Goal: Transaction & Acquisition: Book appointment/travel/reservation

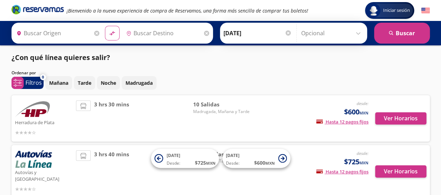
type input "Toluca, [GEOGRAPHIC_DATA]"
type input "[GEOGRAPHIC_DATA], [GEOGRAPHIC_DATA]"
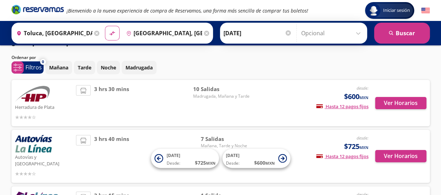
scroll to position [15, 0]
click at [409, 107] on button "Ver Horarios" at bounding box center [400, 103] width 51 height 12
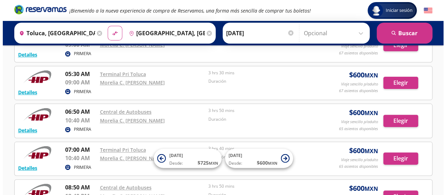
scroll to position [56, 0]
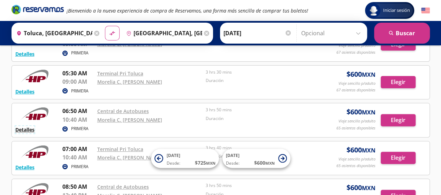
click at [27, 128] on button "Detalles" at bounding box center [24, 129] width 19 height 7
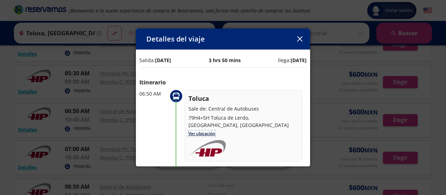
click at [211, 132] on link "Ver ubicación" at bounding box center [202, 133] width 27 height 6
click at [204, 134] on link "Ver ubicación" at bounding box center [202, 133] width 27 height 6
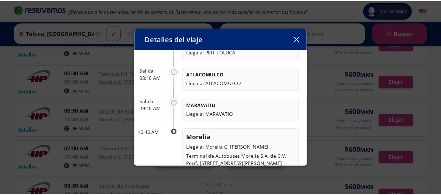
scroll to position [166, 0]
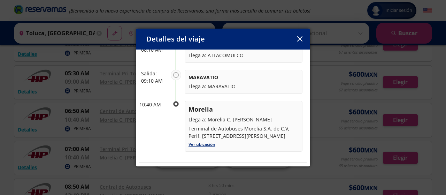
click at [299, 41] on icon "button" at bounding box center [299, 38] width 5 height 5
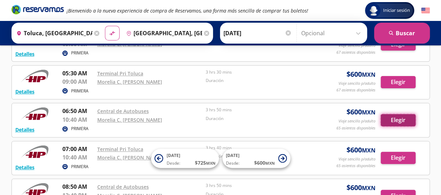
click at [400, 121] on button "Elegir" at bounding box center [398, 120] width 35 height 12
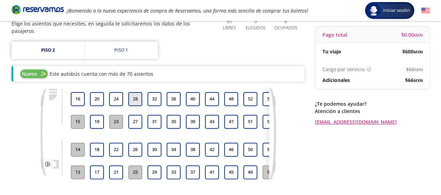
scroll to position [64, 0]
click at [124, 47] on div "Piso 1" at bounding box center [121, 50] width 14 height 7
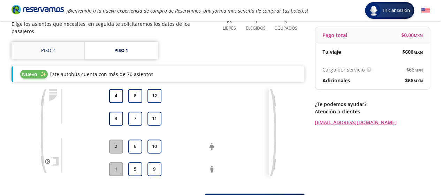
click at [51, 43] on link "Piso 2" at bounding box center [48, 50] width 73 height 17
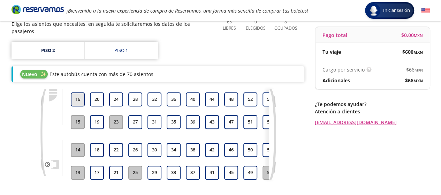
click at [74, 92] on button "16" at bounding box center [78, 99] width 14 height 14
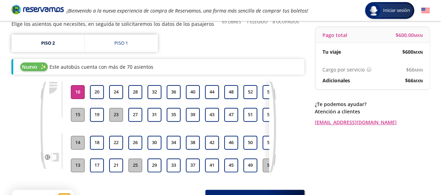
scroll to position [128, 0]
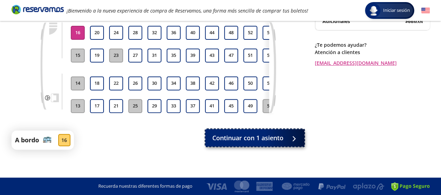
click at [256, 141] on span "Continuar con 1 asiento" at bounding box center [247, 137] width 71 height 9
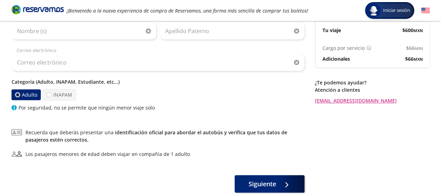
scroll to position [128, 0]
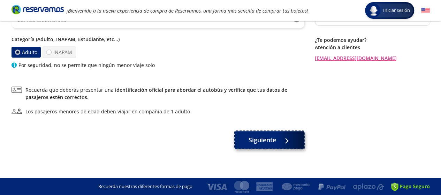
click at [286, 140] on div at bounding box center [286, 140] width 0 height 0
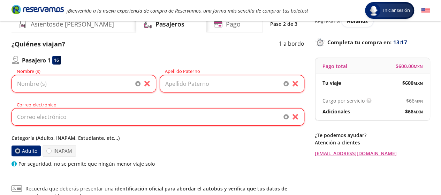
scroll to position [15, 0]
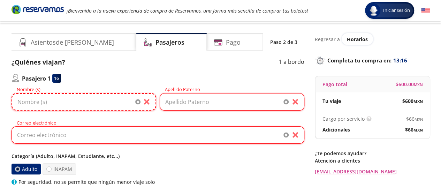
click at [87, 103] on input "Nombre (s)" at bounding box center [84, 101] width 145 height 17
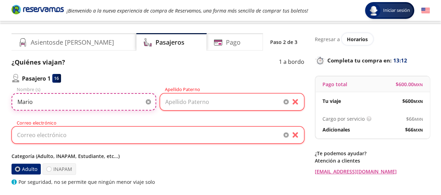
type input "Mario"
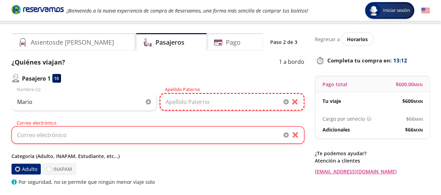
click at [171, 104] on input "Apellido Paterno" at bounding box center [232, 101] width 145 height 17
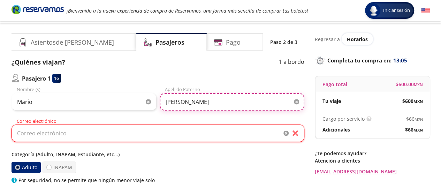
type input "[PERSON_NAME]"
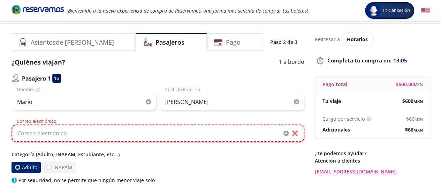
click at [132, 132] on input "Correo electrónico" at bounding box center [158, 132] width 293 height 17
type input "[EMAIL_ADDRESS][DOMAIN_NAME]"
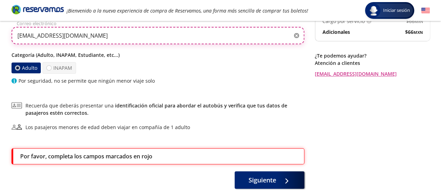
scroll to position [114, 0]
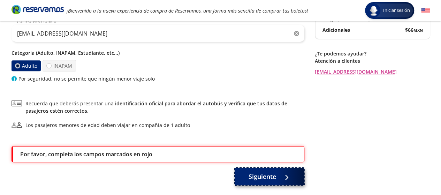
click at [268, 175] on span "Siguiente" at bounding box center [263, 176] width 28 height 9
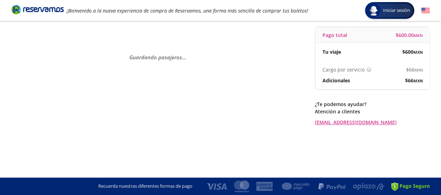
scroll to position [0, 0]
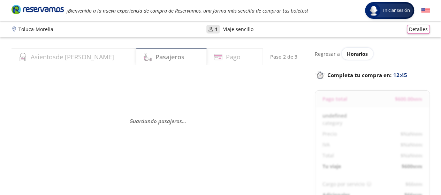
select select "MX"
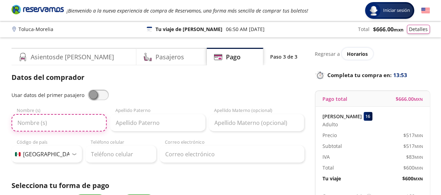
click at [75, 127] on input "Nombre (s)" at bounding box center [59, 122] width 95 height 17
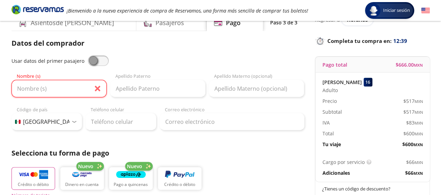
scroll to position [26, 0]
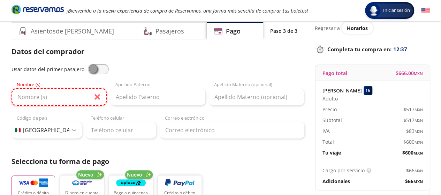
click at [75, 98] on input "Nombre (s)" at bounding box center [59, 96] width 95 height 17
click at [106, 69] on span at bounding box center [98, 69] width 21 height 10
click at [88, 64] on input "checkbox" at bounding box center [88, 64] width 0 height 0
type input "Mario"
type input "[PERSON_NAME]"
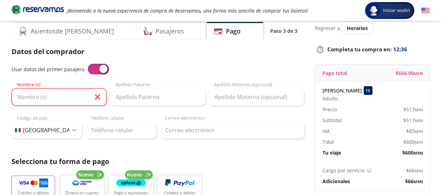
type input "[EMAIL_ADDRESS][DOMAIN_NAME]"
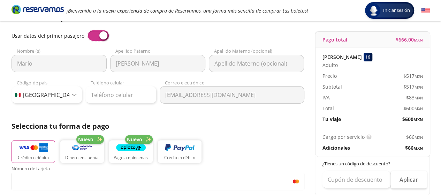
scroll to position [61, 0]
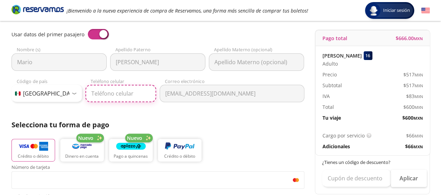
click at [127, 95] on input "Teléfono celular" at bounding box center [120, 93] width 71 height 17
type input "55 4340 8101"
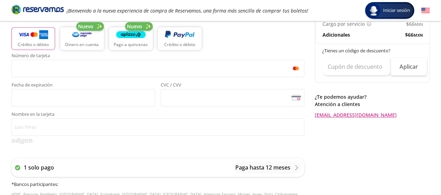
scroll to position [172, 0]
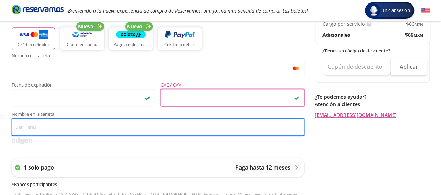
click at [116, 131] on input "Nombre en la tarjeta" at bounding box center [158, 126] width 293 height 17
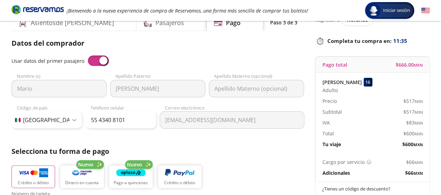
scroll to position [0, 0]
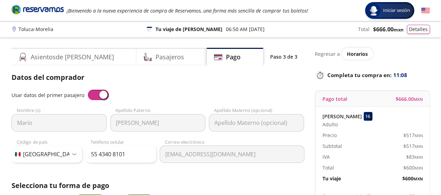
type input "[PERSON_NAME]"
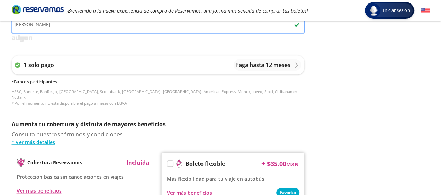
scroll to position [377, 0]
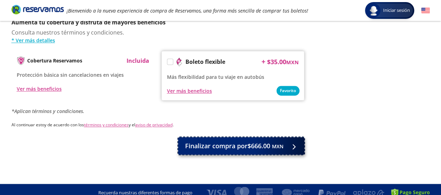
click at [242, 141] on span "Finalizar compra por $666.00 MXN" at bounding box center [234, 145] width 98 height 9
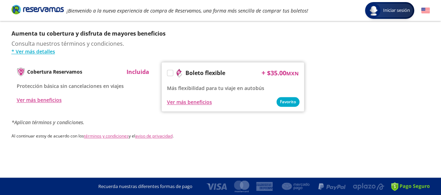
scroll to position [0, 0]
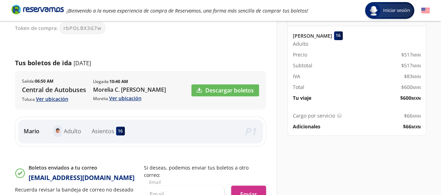
scroll to position [77, 0]
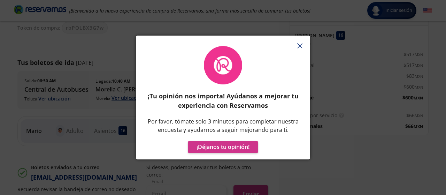
click at [298, 46] on icon "button" at bounding box center [299, 45] width 5 height 5
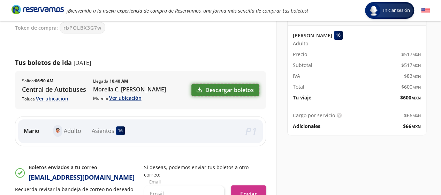
click at [213, 92] on link "Descargar boletos" at bounding box center [225, 90] width 68 height 12
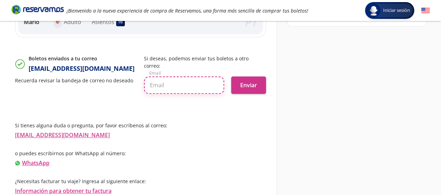
click at [190, 84] on input "text" at bounding box center [184, 84] width 80 height 17
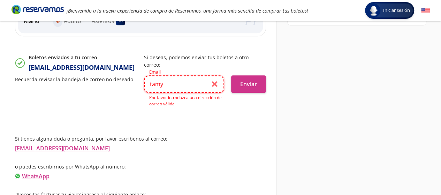
type input "[EMAIL_ADDRESS][DOMAIN_NAME]"
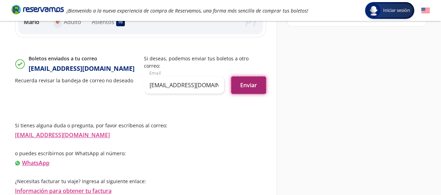
click at [252, 86] on button "Enviar" at bounding box center [248, 84] width 35 height 17
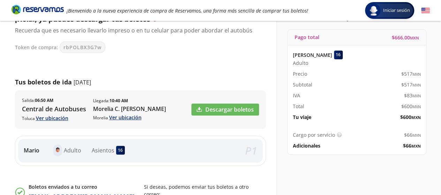
scroll to position [59, 0]
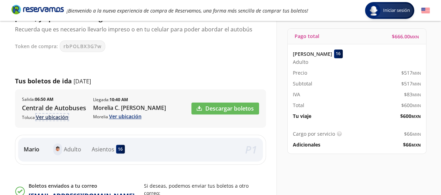
click at [53, 120] on link "Ver ubicación" at bounding box center [52, 117] width 32 height 7
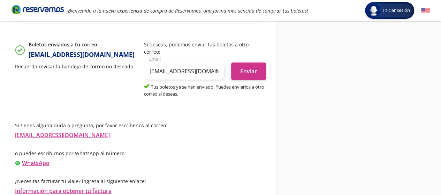
scroll to position [0, 0]
